Goal: Task Accomplishment & Management: Manage account settings

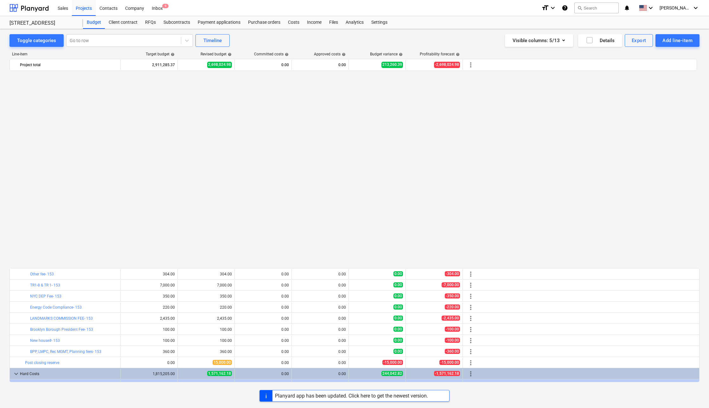
scroll to position [777, 0]
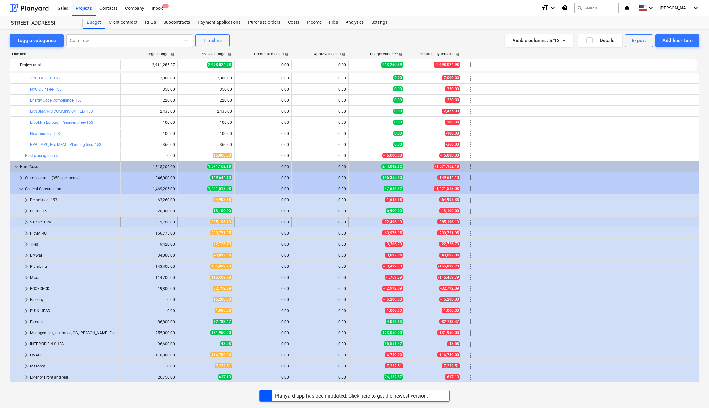
click at [25, 221] on span "keyboard_arrow_right" at bounding box center [26, 222] width 8 height 8
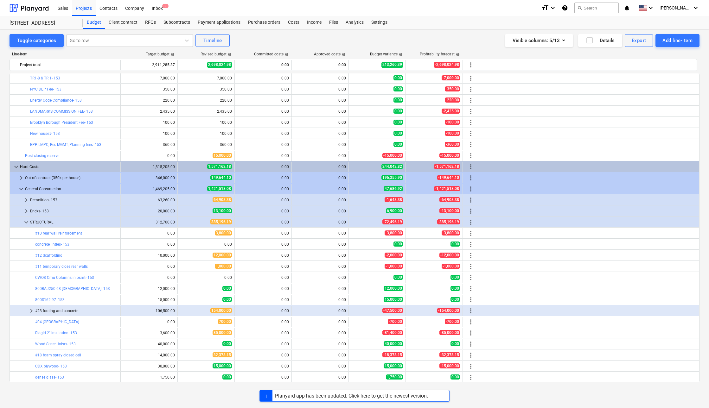
click at [25, 221] on span "keyboard_arrow_down" at bounding box center [26, 222] width 8 height 8
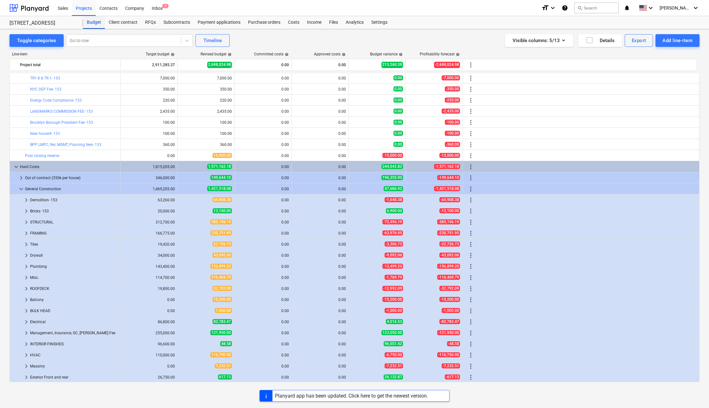
click at [93, 20] on div "Budget" at bounding box center [94, 22] width 22 height 13
click at [83, 8] on div "Projects" at bounding box center [84, 8] width 24 height 16
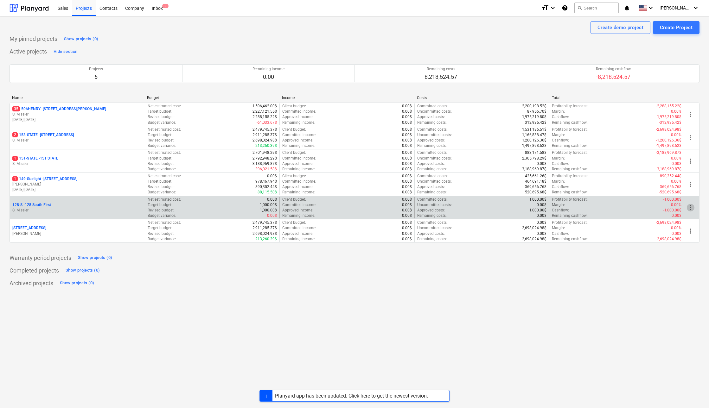
click at [687, 206] on span "more_vert" at bounding box center [690, 208] width 8 height 8
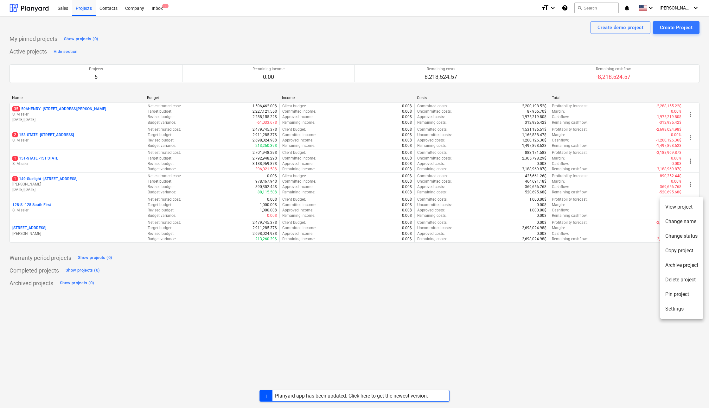
click at [616, 268] on div at bounding box center [354, 204] width 709 height 408
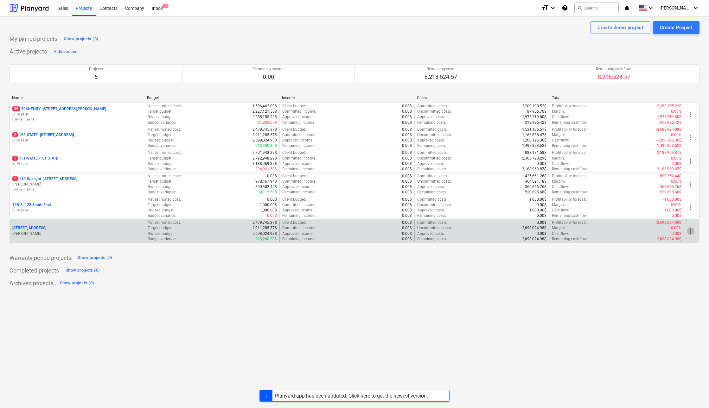
click at [691, 230] on span "more_vert" at bounding box center [690, 231] width 8 height 8
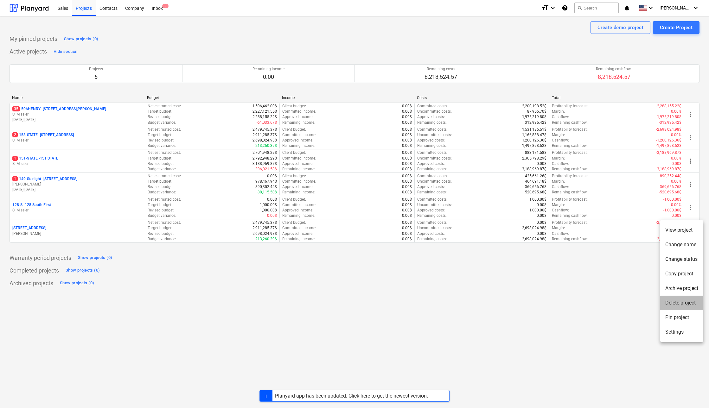
click at [674, 298] on li "Delete project" at bounding box center [681, 303] width 43 height 15
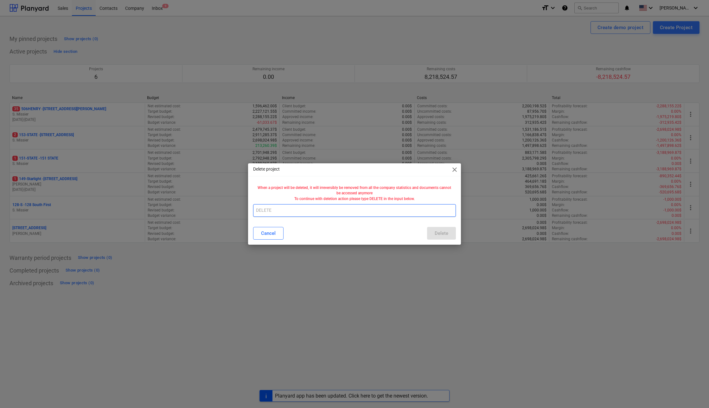
click at [261, 209] on input "text" at bounding box center [354, 210] width 202 height 13
type input "DELETE"
click at [439, 234] on div "Delete" at bounding box center [441, 233] width 14 height 8
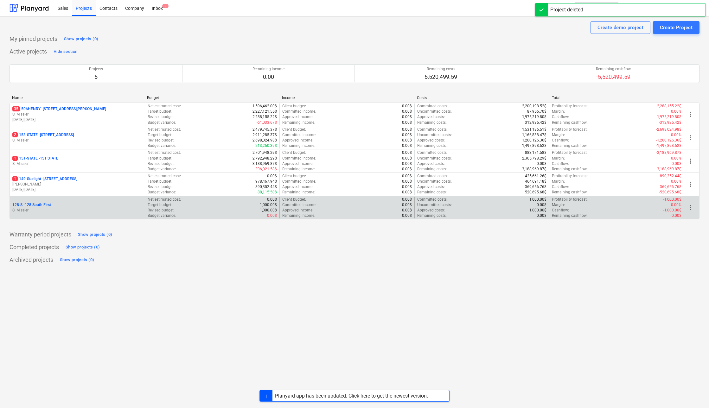
click at [27, 202] on p "128-S - 128 South First" at bounding box center [31, 204] width 39 height 5
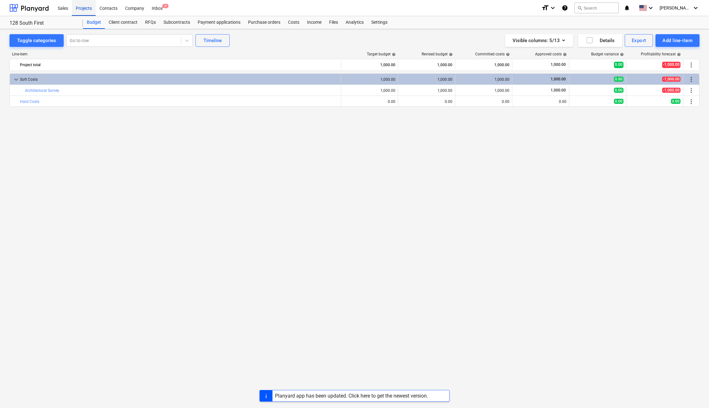
click at [81, 9] on div "Projects" at bounding box center [84, 8] width 24 height 16
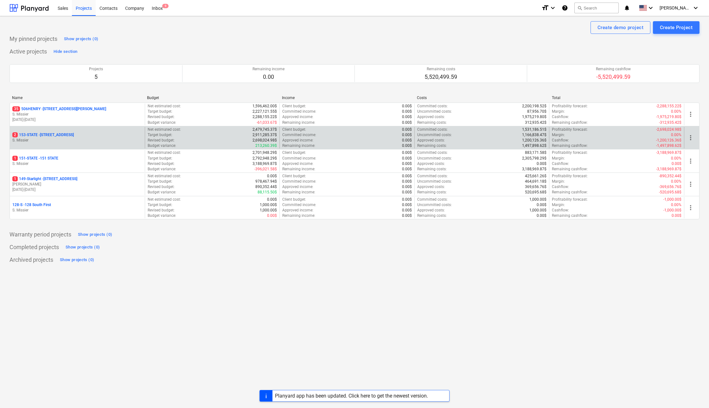
click at [37, 134] on p "2 153-STATE - 153 STATE ST" at bounding box center [42, 134] width 61 height 5
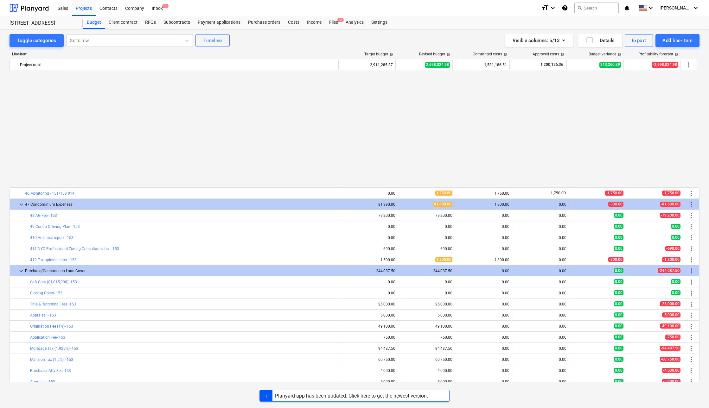
scroll to position [190, 0]
